Goal: Information Seeking & Learning: Check status

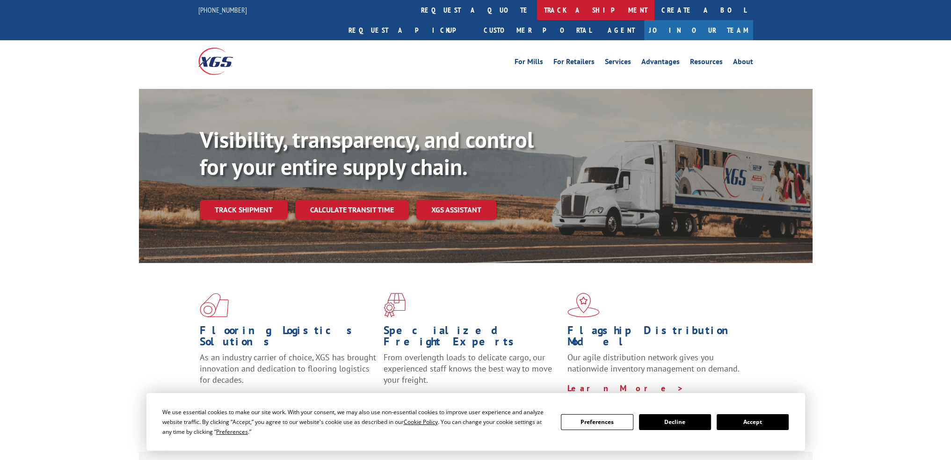
click at [537, 10] on link "track a shipment" at bounding box center [595, 10] width 117 height 20
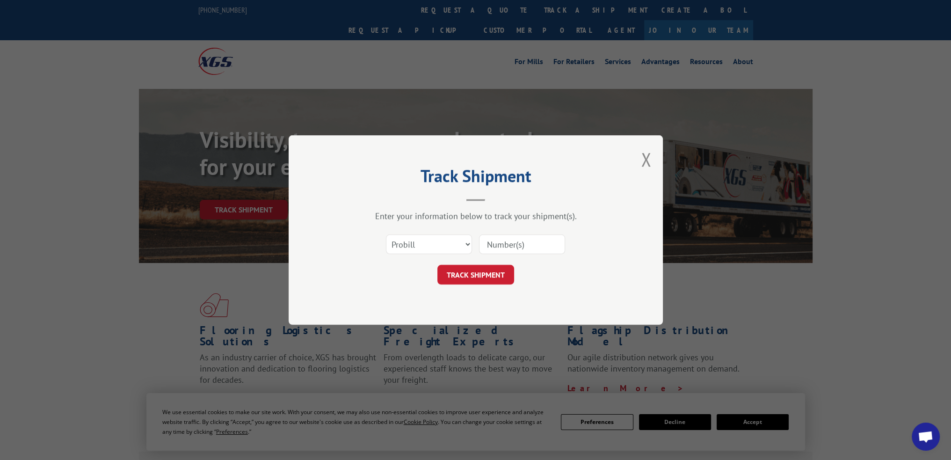
drag, startPoint x: 523, startPoint y: 236, endPoint x: 513, endPoint y: 244, distance: 13.0
paste input "15969047"
type input "15969047"
click at [468, 279] on button "TRACK SHIPMENT" at bounding box center [475, 275] width 77 height 20
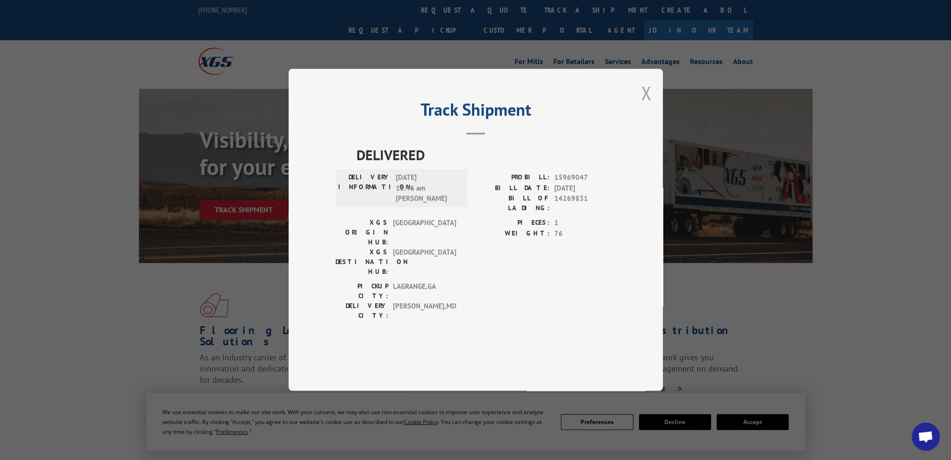
click at [647, 105] on button "Close modal" at bounding box center [646, 92] width 10 height 25
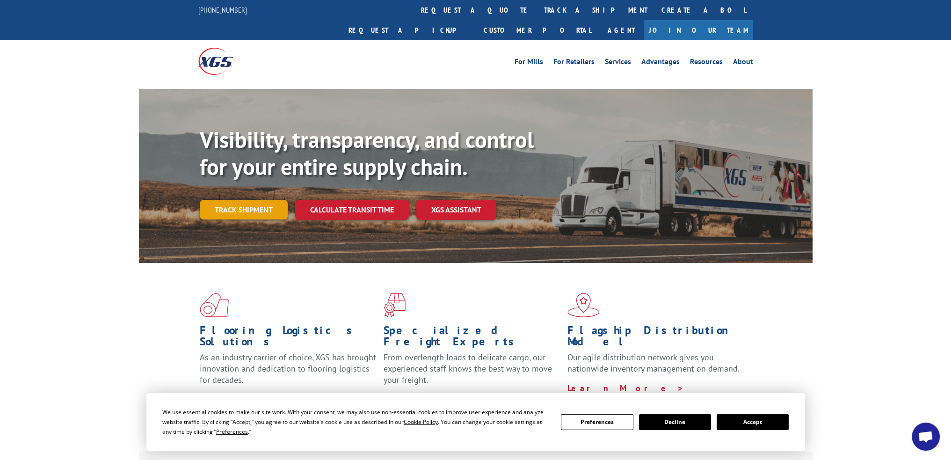
click at [245, 200] on link "Track shipment" at bounding box center [244, 210] width 88 height 20
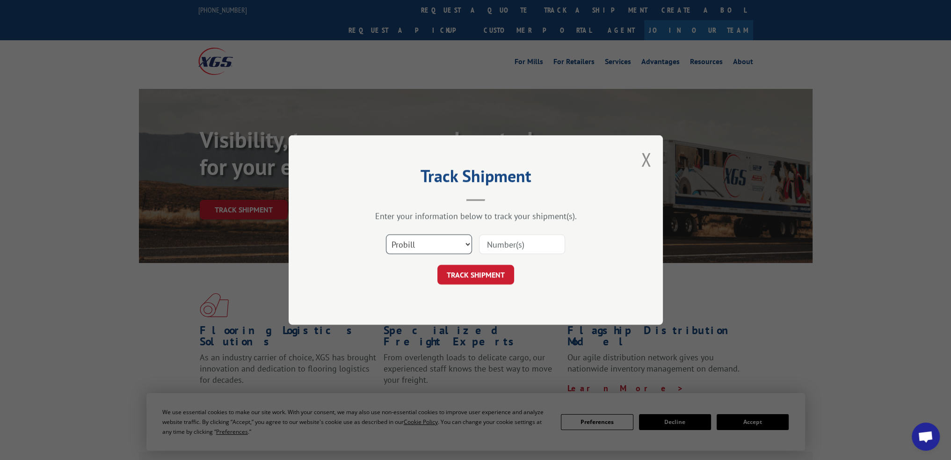
click at [404, 250] on select "Select category... Probill BOL PO" at bounding box center [429, 244] width 86 height 20
select select "po"
click at [386, 234] on select "Select category... Probill BOL PO" at bounding box center [429, 244] width 86 height 20
click at [543, 250] on input at bounding box center [522, 244] width 86 height 20
paste input "[PERSON_NAME]"
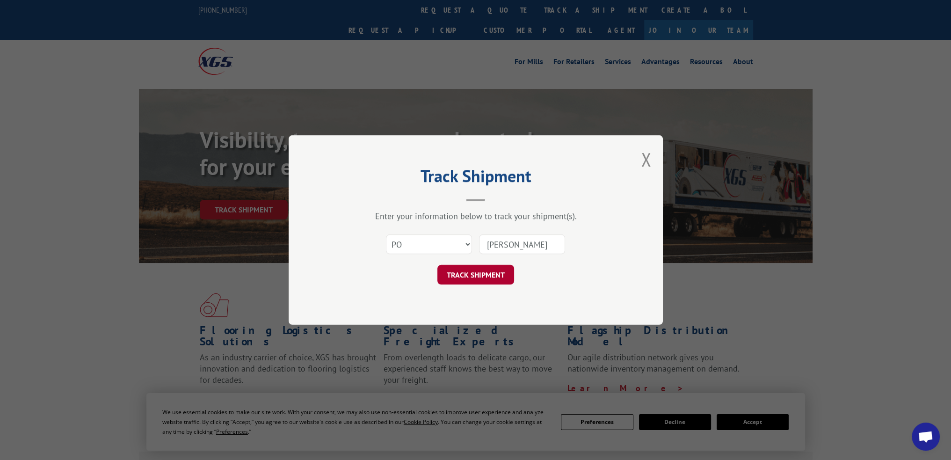
type input "[PERSON_NAME]"
click at [485, 275] on button "TRACK SHIPMENT" at bounding box center [475, 275] width 77 height 20
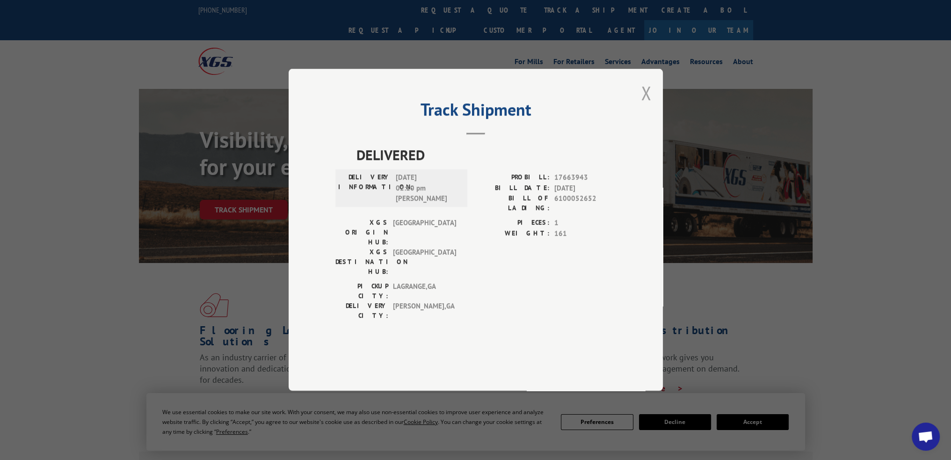
click at [642, 105] on button "Close modal" at bounding box center [646, 92] width 10 height 25
